Goal: Task Accomplishment & Management: Complete application form

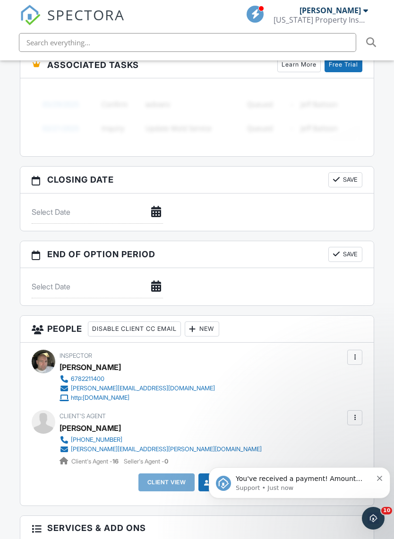
click at [197, 325] on div at bounding box center [192, 329] width 9 height 9
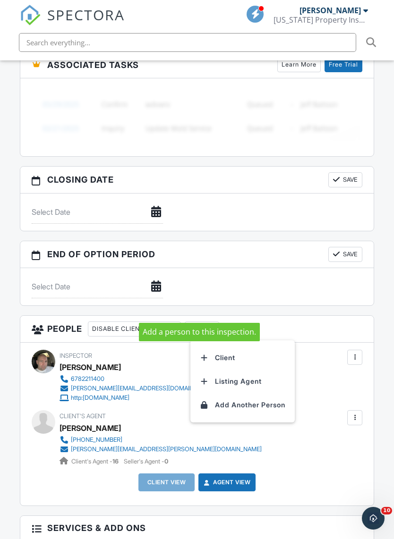
click at [245, 346] on li "Client" at bounding box center [242, 358] width 93 height 24
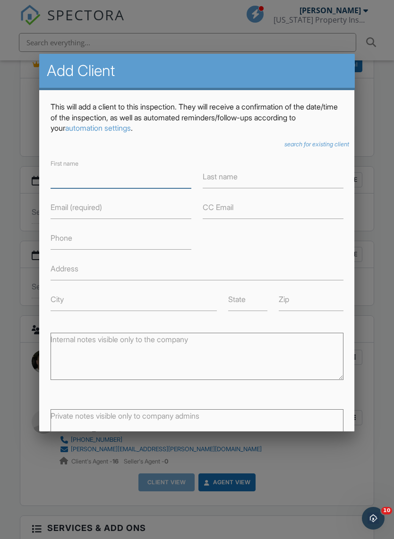
click at [156, 174] on input "First name" at bounding box center [121, 176] width 141 height 23
type input "[PERSON_NAME]"
click at [265, 181] on input "Last name" at bounding box center [273, 176] width 141 height 23
type input "Isack"
click at [58, 209] on label "Email (required)" at bounding box center [76, 207] width 51 height 10
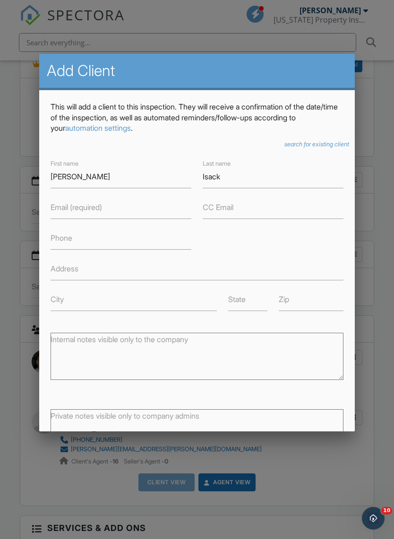
click at [58, 209] on input "Email (required)" at bounding box center [121, 207] width 141 height 23
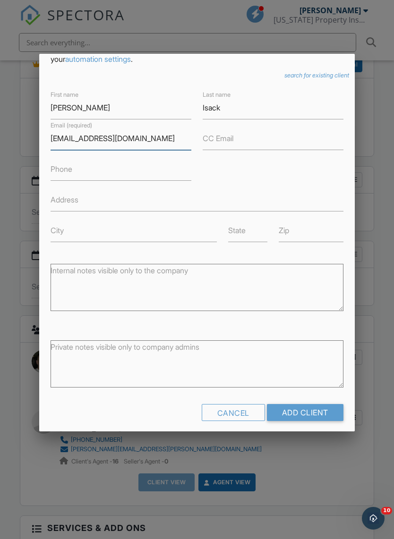
scroll to position [68, 0]
type input "Millebrhane@gmail.com"
click at [324, 409] on input "Add Client" at bounding box center [305, 413] width 77 height 17
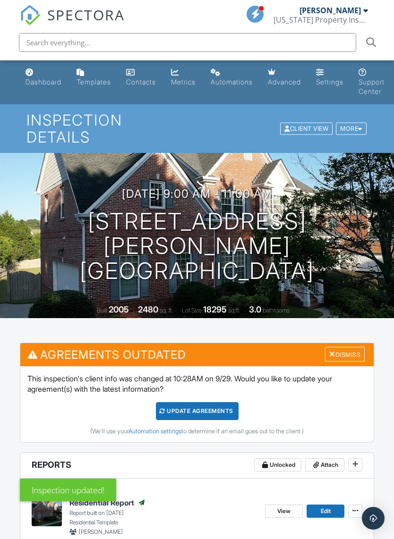
click at [352, 347] on div "Dismiss" at bounding box center [345, 354] width 40 height 15
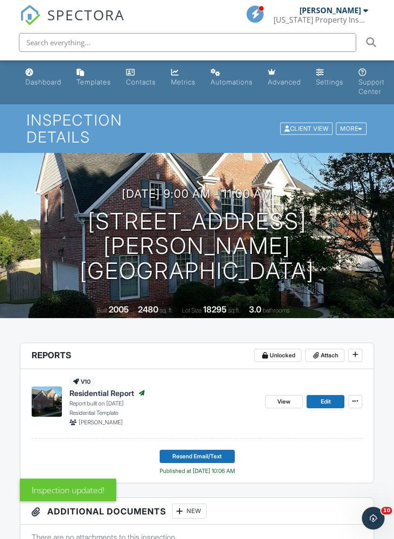
click at [226, 450] on button "Resend Email/Text" at bounding box center [197, 456] width 75 height 13
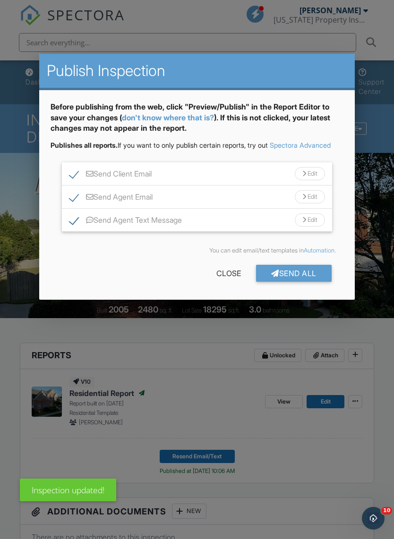
click at [323, 282] on div "Send All" at bounding box center [294, 273] width 76 height 17
